Goal: Navigation & Orientation: Find specific page/section

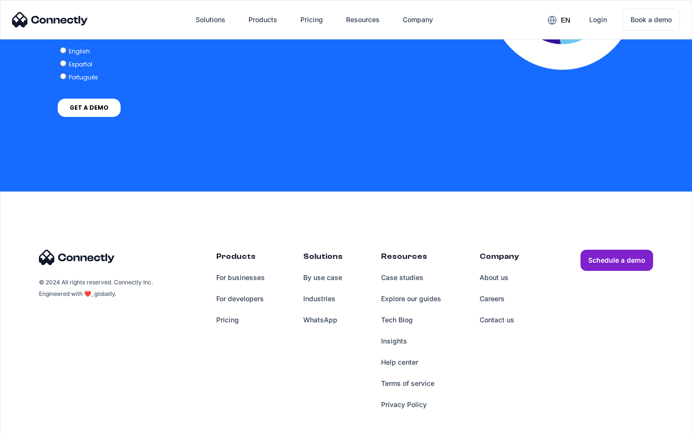
scroll to position [1964, 0]
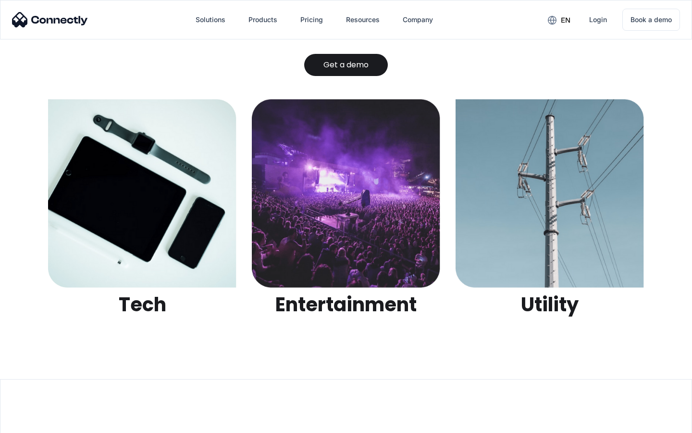
scroll to position [3032, 0]
